Goal: Task Accomplishment & Management: Manage account settings

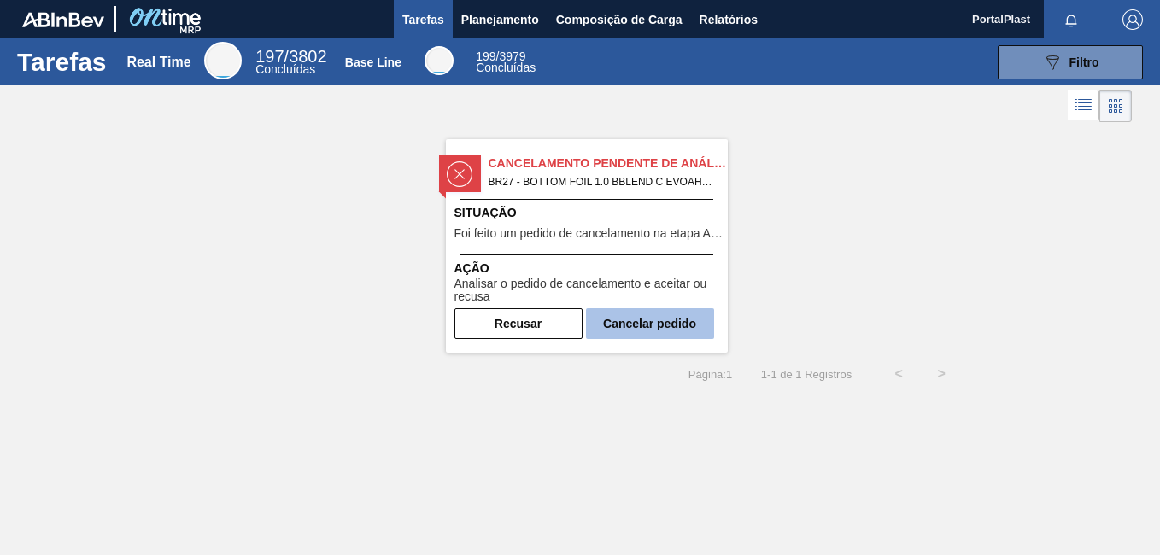
click at [610, 325] on button "Cancelar pedido" at bounding box center [650, 323] width 128 height 31
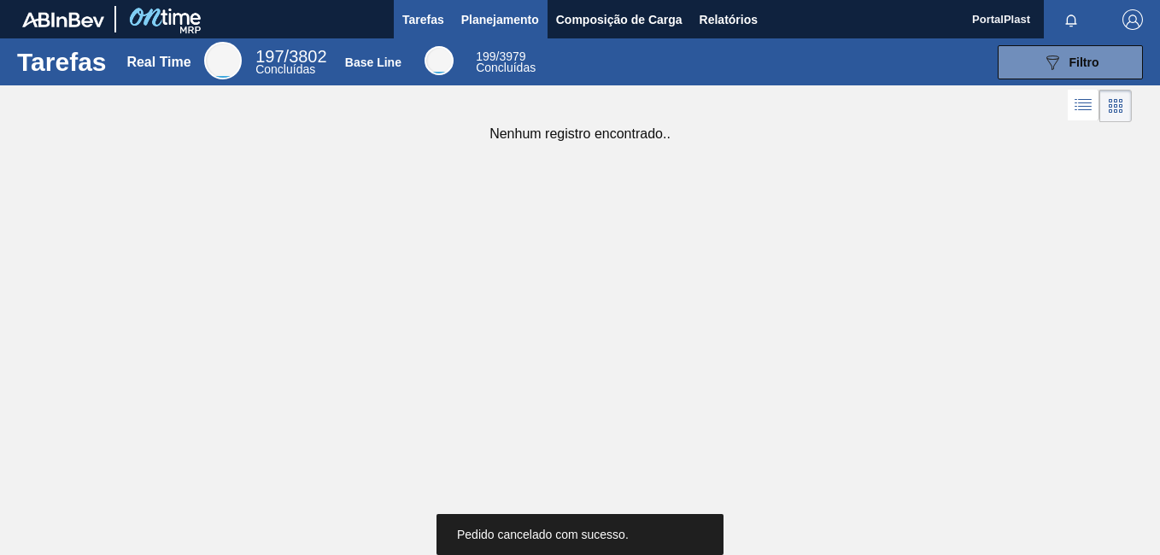
click at [524, 19] on span "Planejamento" at bounding box center [500, 19] width 78 height 20
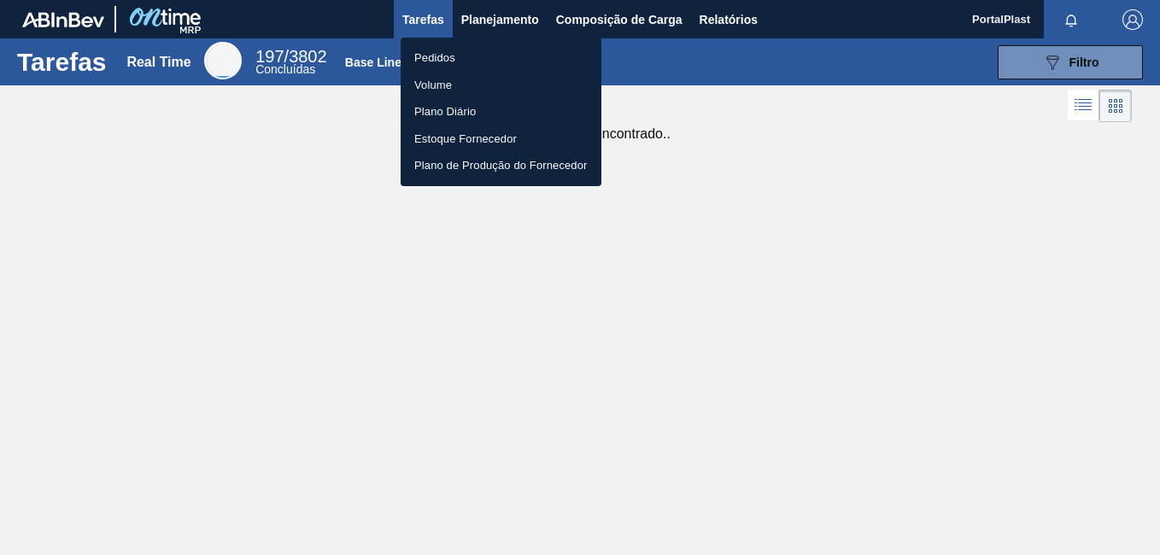
click at [448, 54] on li "Pedidos" at bounding box center [501, 57] width 201 height 27
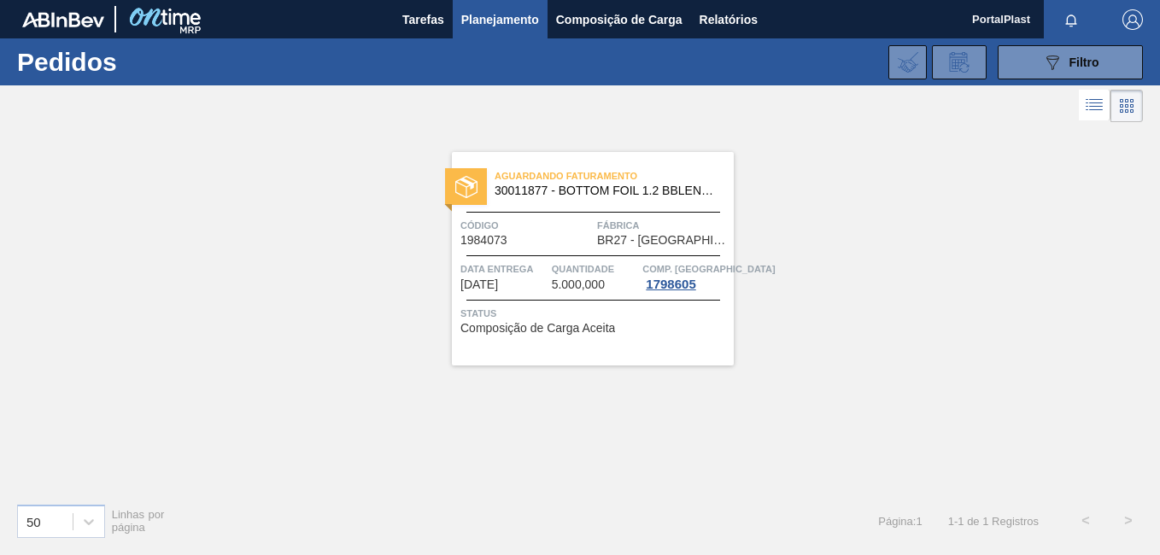
click at [556, 196] on span "30011877 - BOTTOM FOIL 1.2 BBLEND C EVOAH" at bounding box center [607, 190] width 225 height 13
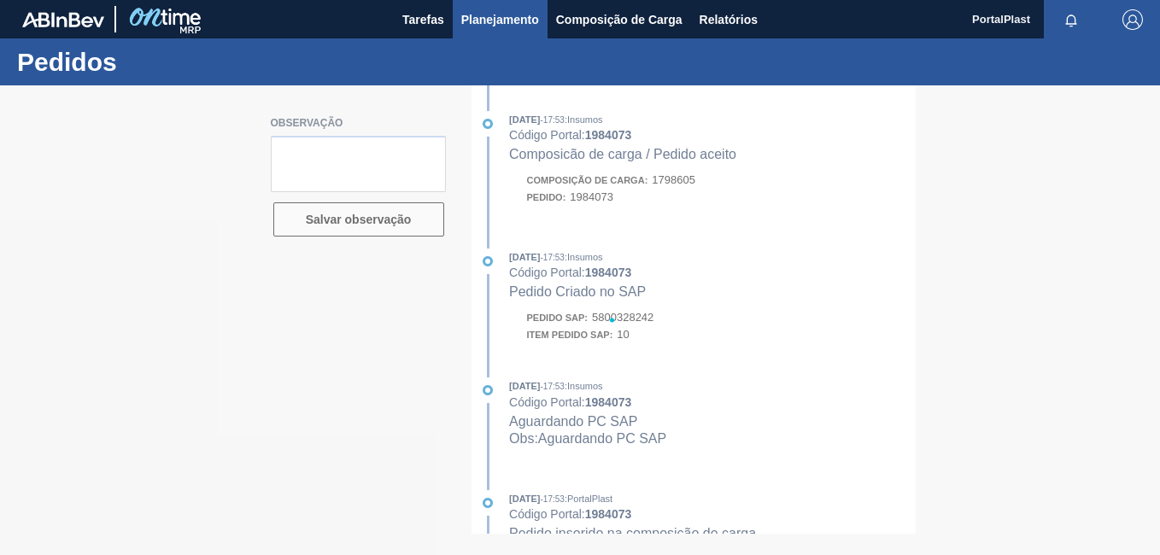
click at [494, 21] on span "Planejamento" at bounding box center [500, 19] width 78 height 20
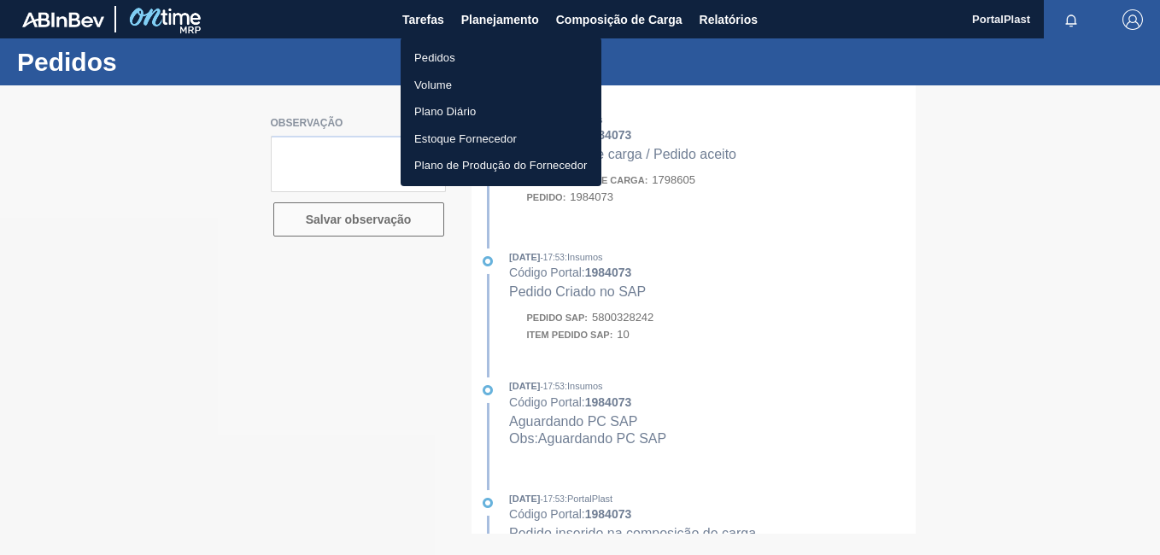
click at [446, 57] on li "Pedidos" at bounding box center [501, 57] width 201 height 27
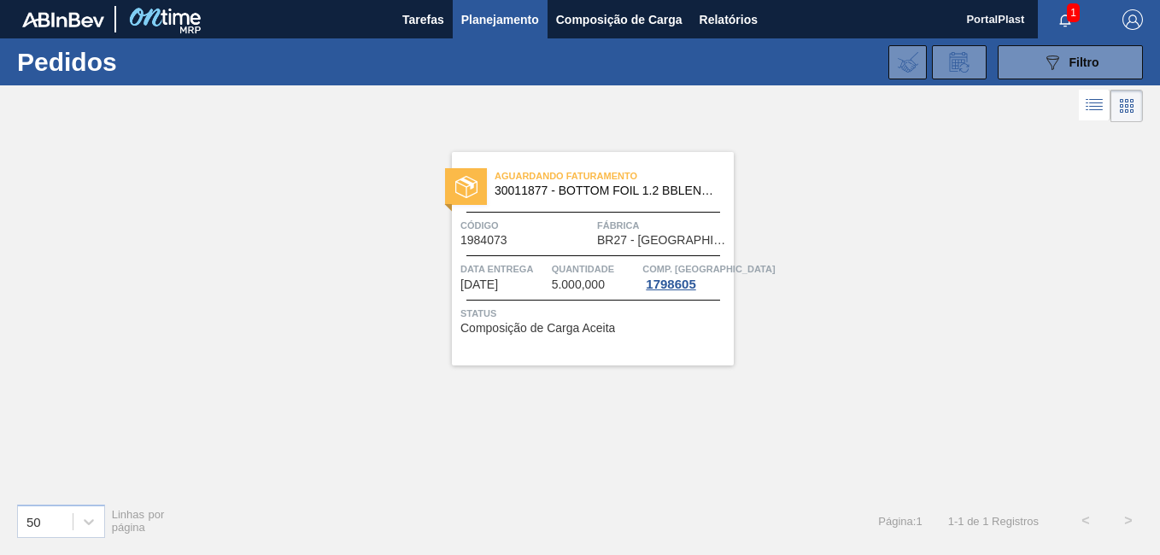
click at [1072, 20] on span "1" at bounding box center [1073, 12] width 13 height 19
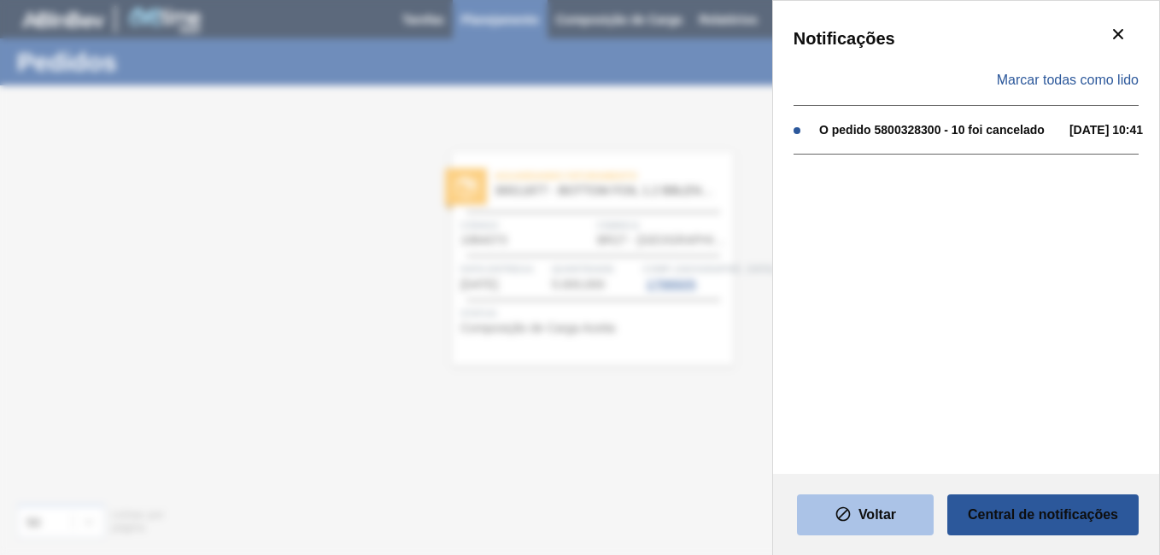
click at [844, 510] on icon "texto" at bounding box center [842, 514] width 17 height 17
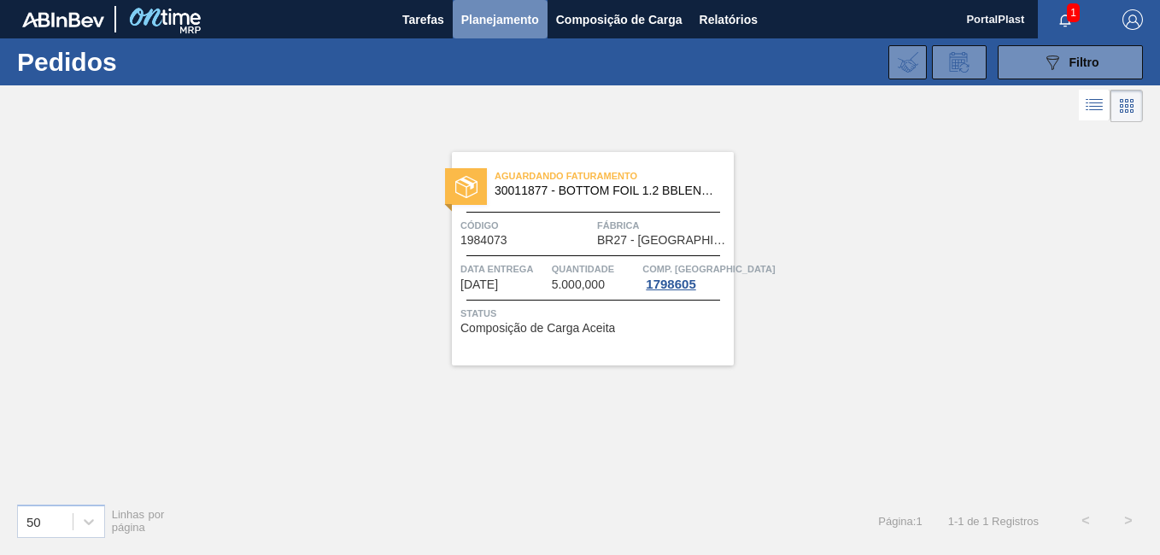
click at [523, 14] on span "Planejamento" at bounding box center [500, 19] width 78 height 20
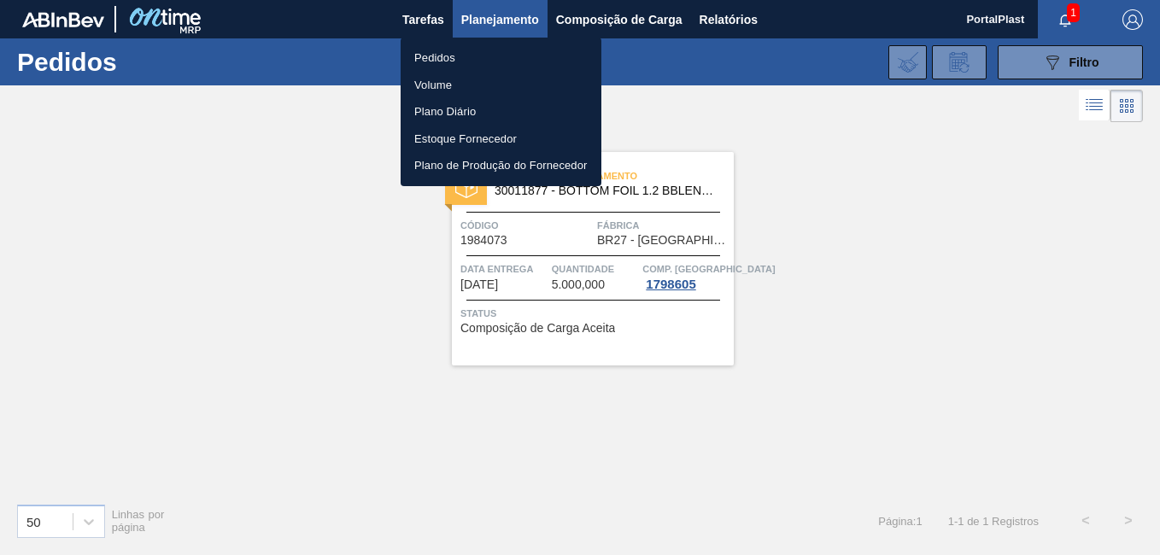
click at [454, 54] on li "Pedidos" at bounding box center [501, 57] width 201 height 27
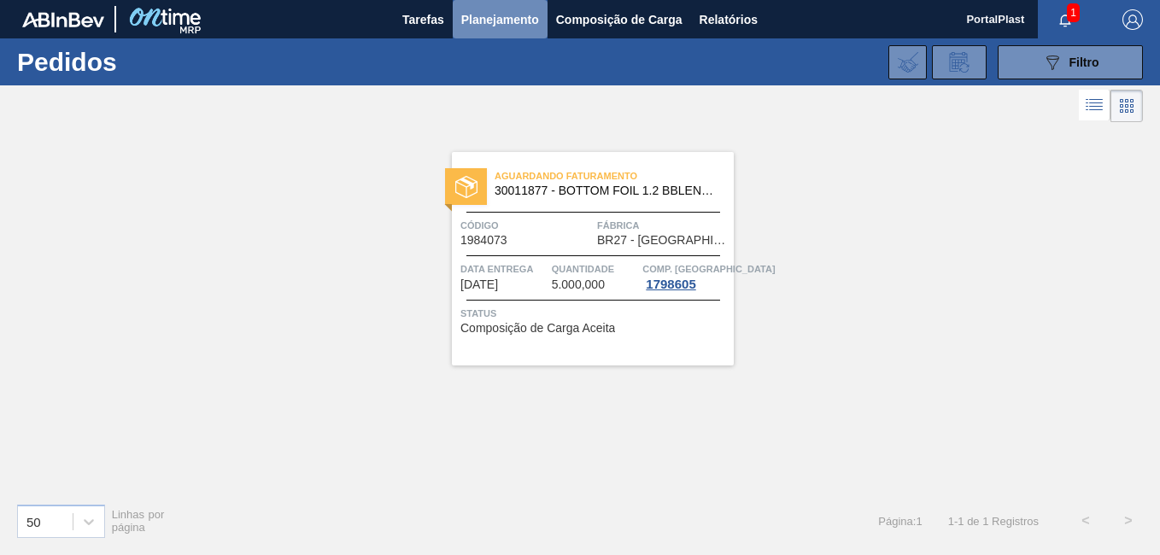
click at [485, 21] on span "Planejamento" at bounding box center [500, 19] width 78 height 20
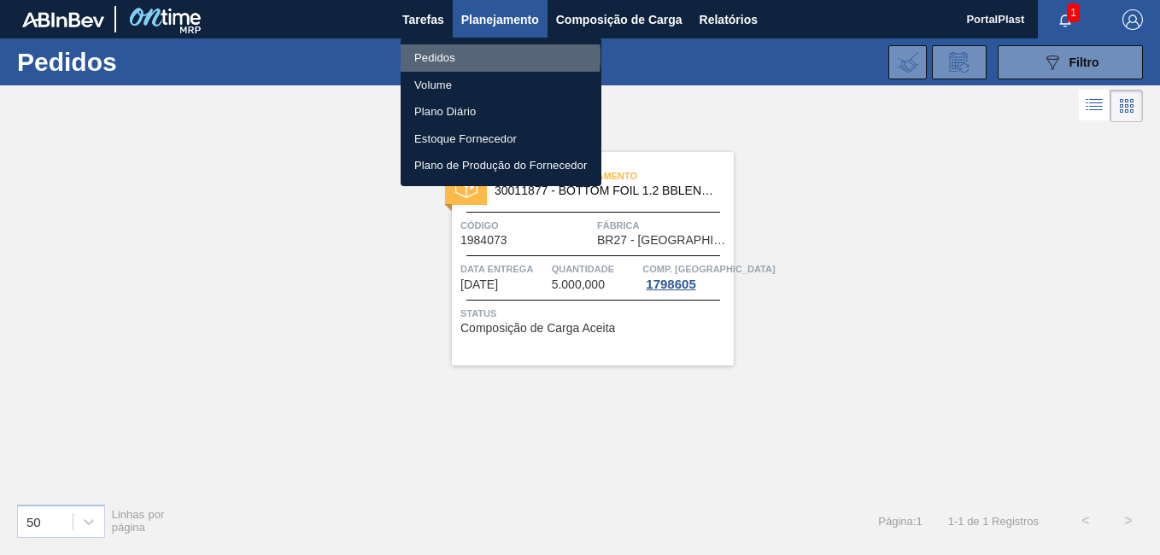
click at [446, 56] on li "Pedidos" at bounding box center [501, 57] width 201 height 27
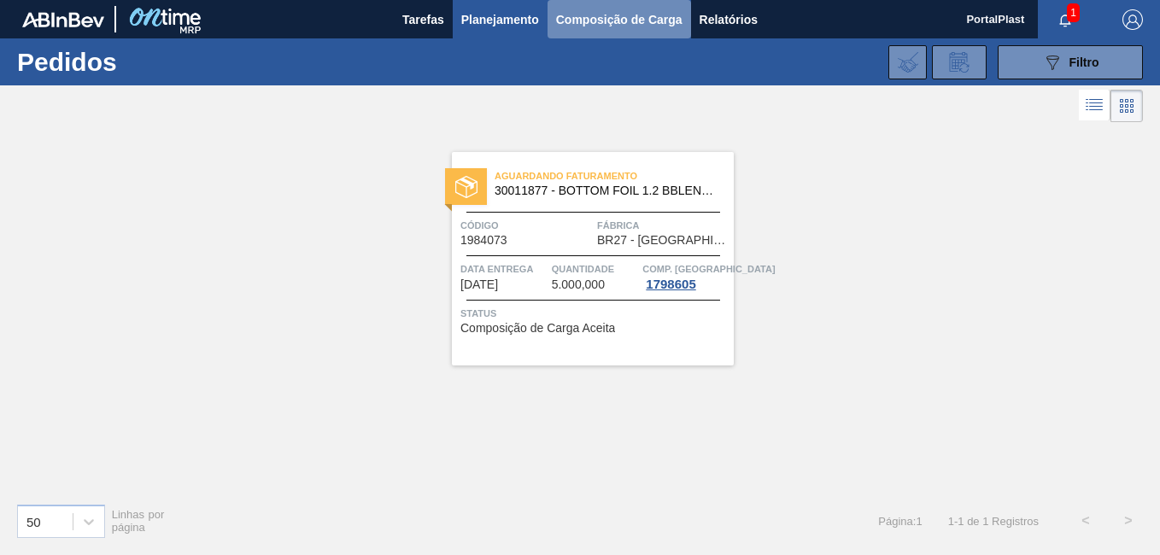
click at [589, 20] on span "Composição de Carga" at bounding box center [619, 19] width 126 height 20
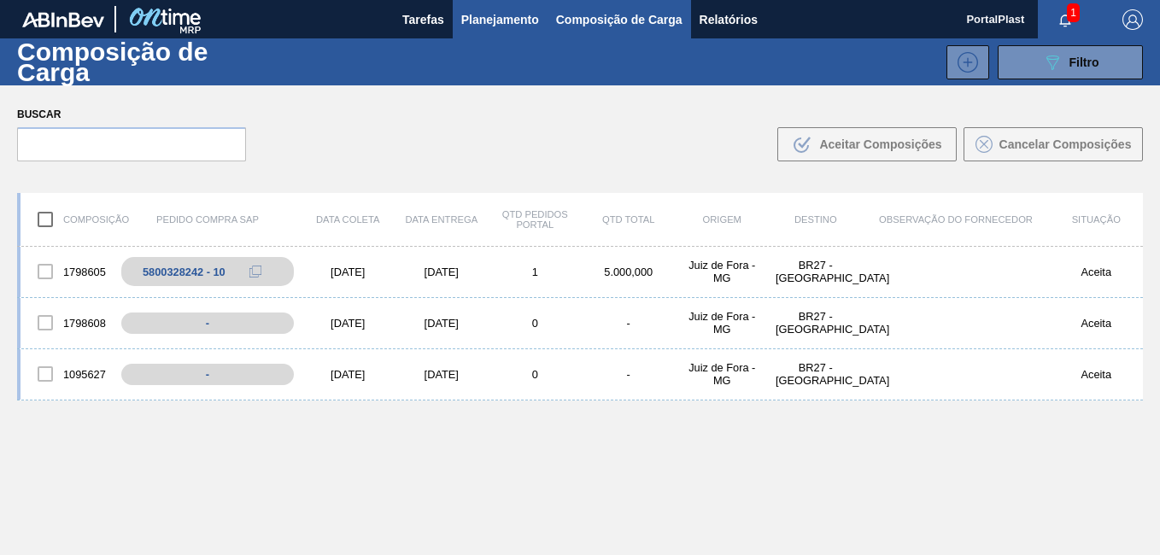
click at [524, 16] on span "Planejamento" at bounding box center [500, 19] width 78 height 20
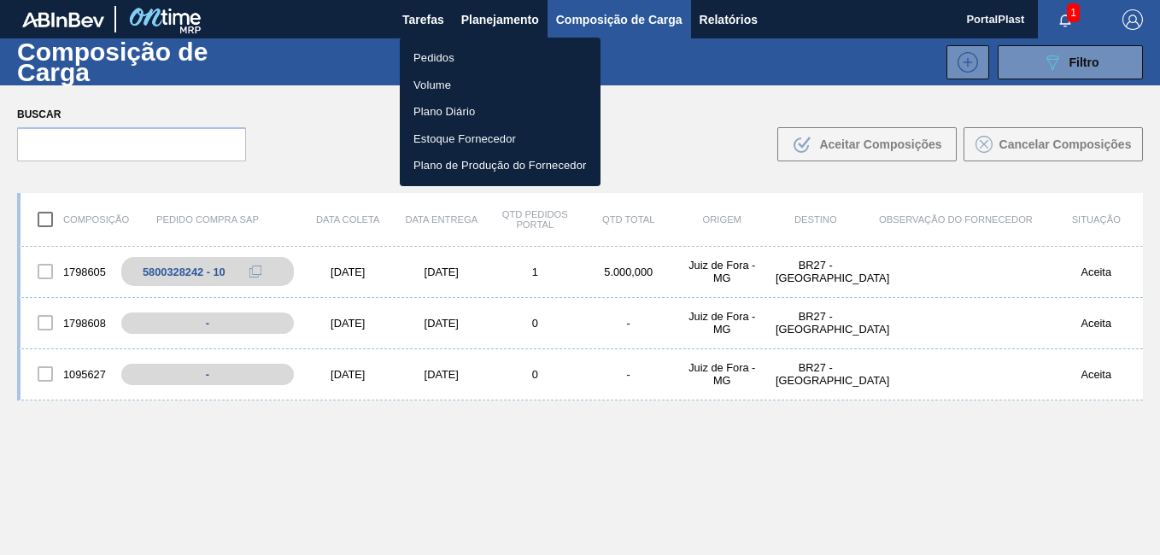
click at [439, 55] on li "Pedidos" at bounding box center [500, 57] width 201 height 27
